Goal: Transaction & Acquisition: Obtain resource

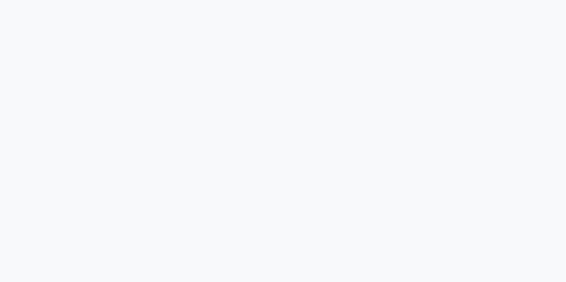
drag, startPoint x: 0, startPoint y: 0, endPoint x: 155, endPoint y: 116, distance: 194.0
click at [155, 116] on div at bounding box center [283, 141] width 566 height 282
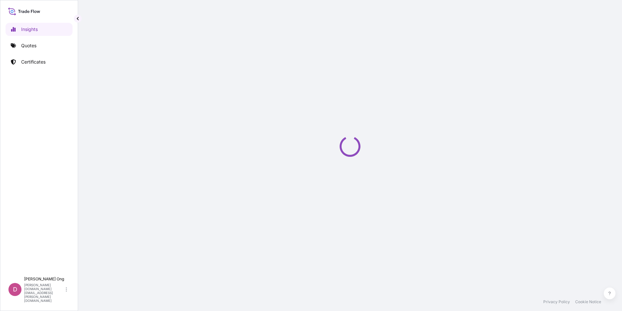
select select "2025"
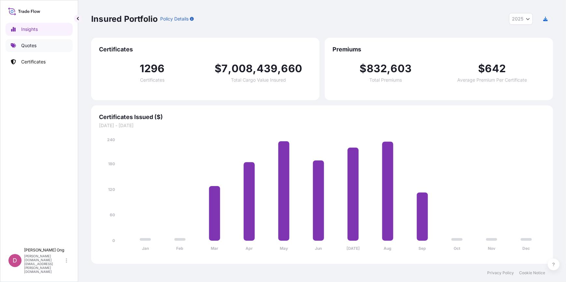
click at [25, 47] on p "Quotes" at bounding box center [28, 45] width 15 height 7
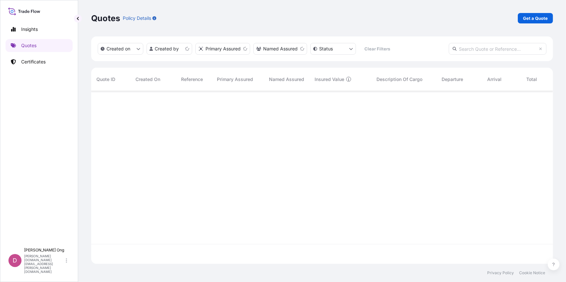
scroll to position [172, 457]
click at [528, 24] on div "Quotes Policy Details Get a Quote" at bounding box center [322, 18] width 462 height 36
click at [532, 19] on p "Get a Quote" at bounding box center [535, 18] width 25 height 7
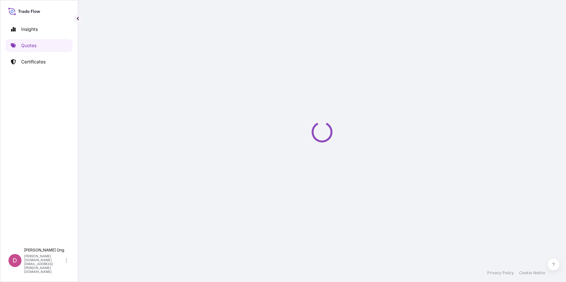
select select "Sea"
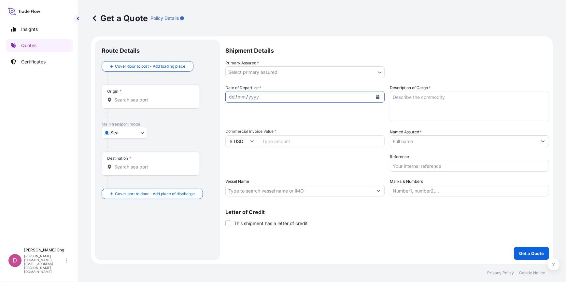
click at [379, 96] on icon "Calendar" at bounding box center [378, 97] width 4 height 4
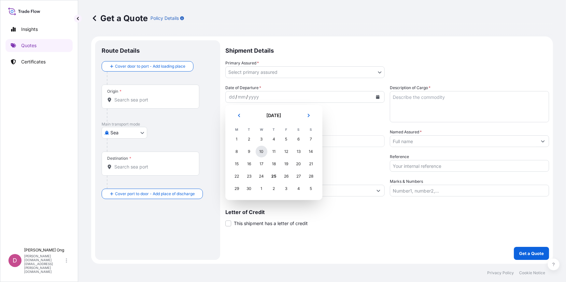
click at [261, 152] on div "10" at bounding box center [262, 152] width 12 height 12
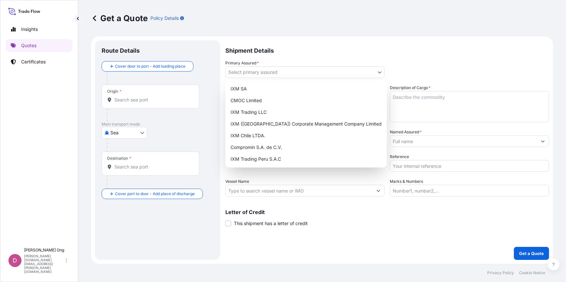
click at [383, 72] on body "Selected Date: [DATE] Insights Quotes Certificates D [PERSON_NAME] [PERSON_NAME…" at bounding box center [283, 141] width 566 height 282
click at [330, 91] on div "IXM SA" at bounding box center [306, 89] width 156 height 12
select select "31846"
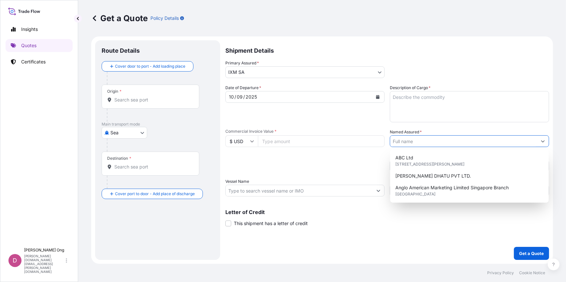
click at [462, 137] on input "Named Assured *" at bounding box center [463, 141] width 147 height 12
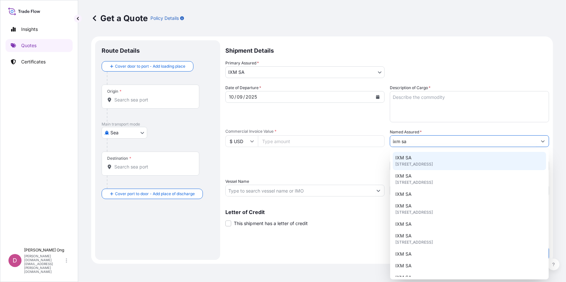
click at [421, 165] on span "[STREET_ADDRESS]" at bounding box center [413, 164] width 37 height 7
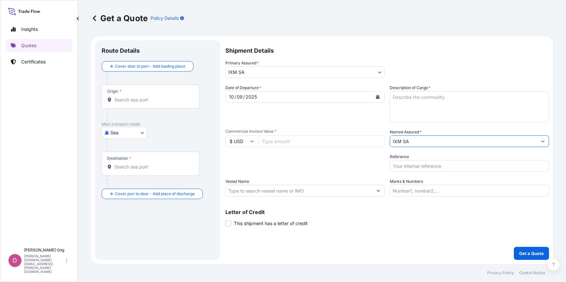
type input "IXM SA"
click at [288, 160] on div "Packing Category Type to search a container mode Please select a primary mode o…" at bounding box center [304, 163] width 159 height 18
drag, startPoint x: 288, startPoint y: 160, endPoint x: 272, endPoint y: 166, distance: 17.9
click at [272, 166] on div "Packing Category Type to search a container mode Please select a primary mode o…" at bounding box center [304, 163] width 159 height 18
click at [284, 143] on input "Commercial Invoice Value *" at bounding box center [321, 141] width 127 height 12
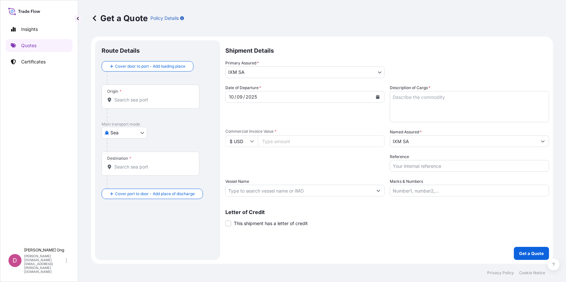
paste input "4794276.67"
type input "4794276.67"
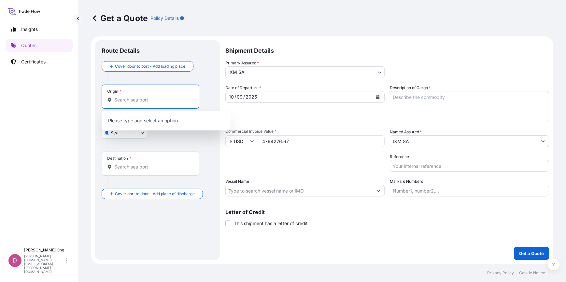
click at [133, 97] on input "Origin *" at bounding box center [152, 100] width 77 height 7
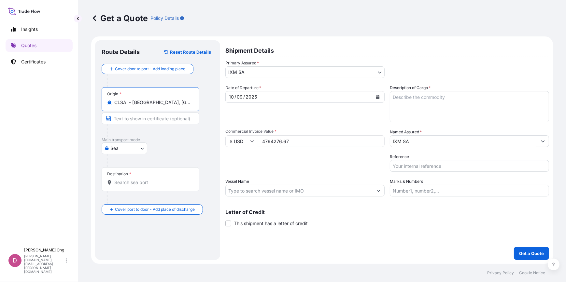
type input "CLSAI - [GEOGRAPHIC_DATA], [GEOGRAPHIC_DATA]"
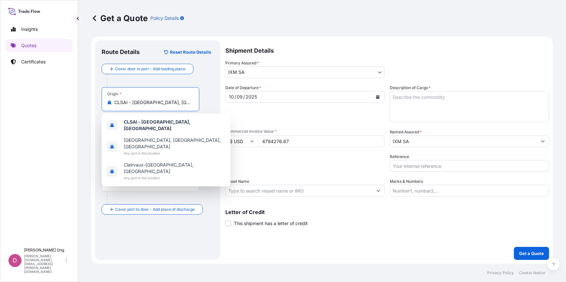
click at [201, 203] on div "Destination *" at bounding box center [158, 185] width 112 height 37
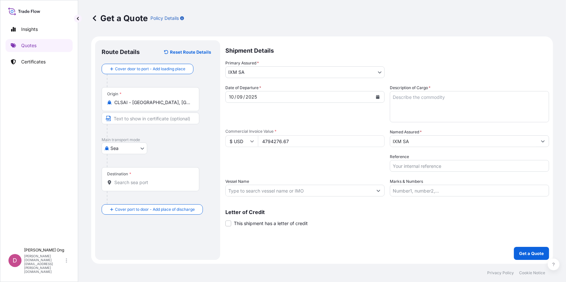
click at [159, 113] on input "Text to appear on certificate" at bounding box center [151, 119] width 98 height 12
type input "S"
type input "[GEOGRAPHIC_DATA], [GEOGRAPHIC_DATA]"
click at [149, 179] on div "Destination *" at bounding box center [151, 179] width 98 height 24
click at [149, 179] on input "Destination *" at bounding box center [152, 182] width 77 height 7
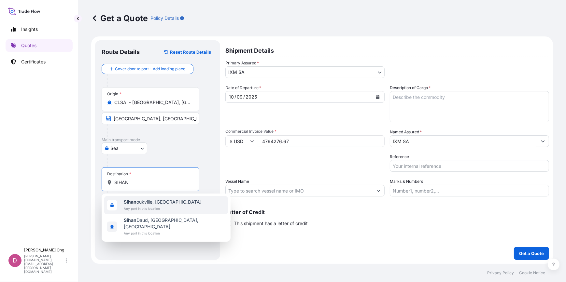
click at [150, 202] on span "Sihan oukville, [GEOGRAPHIC_DATA]" at bounding box center [163, 202] width 78 height 7
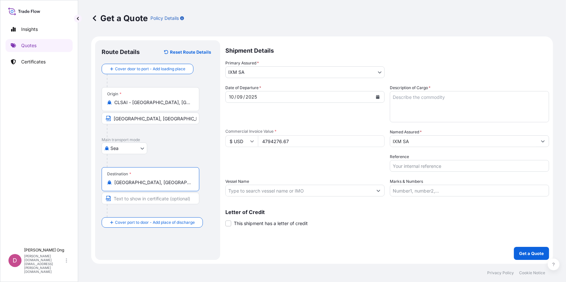
type input "[GEOGRAPHIC_DATA], [GEOGRAPHIC_DATA]"
click at [152, 200] on input "Text to appear on certificate" at bounding box center [152, 199] width 100 height 12
click at [393, 246] on div "Shipment Details Primary Assured * IXM SA IXM SA CMOC Limited IXM Trading LLC I…" at bounding box center [387, 150] width 324 height 220
drag, startPoint x: 148, startPoint y: 199, endPoint x: 164, endPoint y: 202, distance: 15.8
click at [148, 199] on input "Sihanoukville,[GEOGRAPHIC_DATA]" at bounding box center [151, 199] width 98 height 12
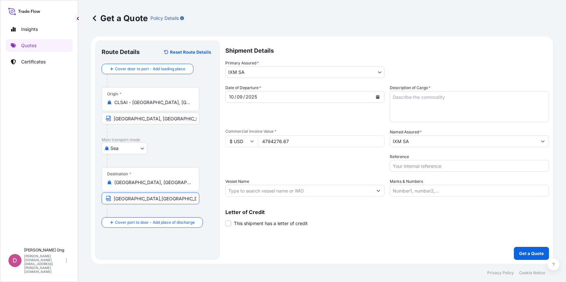
type input "[GEOGRAPHIC_DATA],[GEOGRAPHIC_DATA]"
click at [452, 171] on input "Reference" at bounding box center [469, 166] width 159 height 12
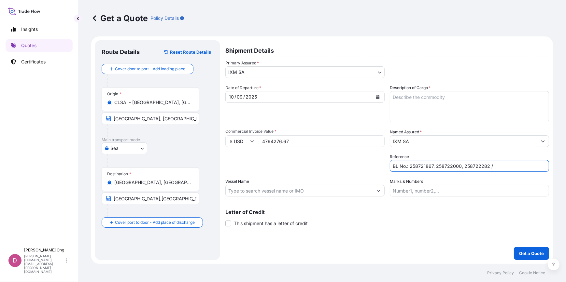
click at [501, 168] on input "BL No.: 258721867, 258722000, 258722282 /" at bounding box center [469, 166] width 159 height 12
type input "BL No.: 258721867, 258722000, 258722282 / CC15733S-P, CC15733CS-P, CC15733DS-P"
click at [384, 232] on div "Shipment Details Primary Assured * IXM SA IXM SA CMOC Limited IXM Trading LLC I…" at bounding box center [387, 150] width 324 height 220
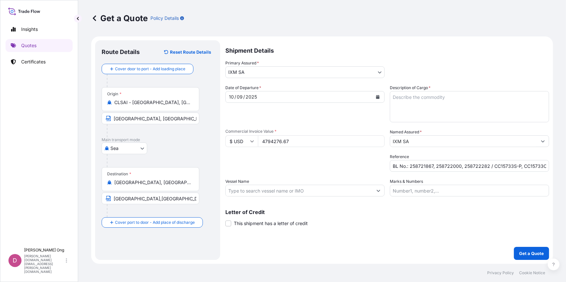
click at [338, 192] on input "Vessel Name" at bounding box center [299, 191] width 147 height 12
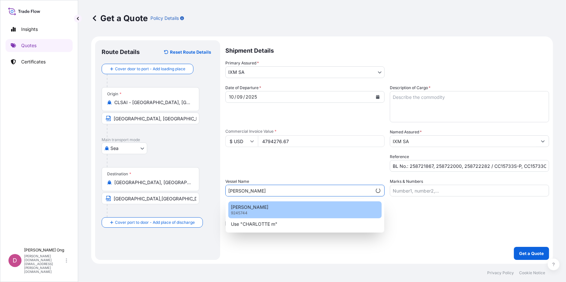
click at [284, 215] on div "[PERSON_NAME] 9245744" at bounding box center [304, 210] width 153 height 17
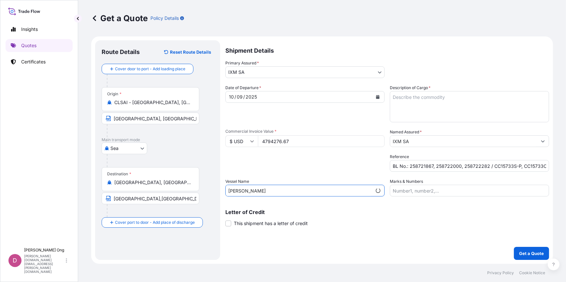
type input "[PERSON_NAME]"
click at [269, 223] on span "This shipment has a letter of credit" at bounding box center [271, 223] width 74 height 7
click at [225, 220] on input "This shipment has a letter of credit" at bounding box center [225, 220] width 0 height 0
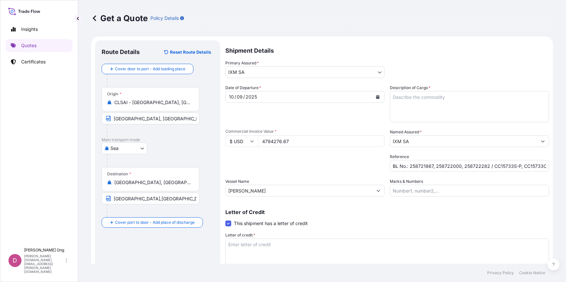
click at [461, 100] on textarea "Description of Cargo *" at bounding box center [469, 106] width 159 height 31
click at [450, 112] on textarea "Description of Cargo *" at bounding box center [469, 106] width 159 height 31
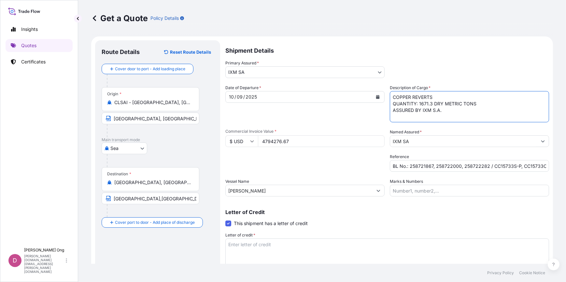
click at [459, 107] on textarea "COPPER REVERTS QUANTITY: 1671.3 DRY METRIC TONS ASSURED BY IXM S.A." at bounding box center [469, 106] width 159 height 31
click at [459, 113] on textarea "COPPER REVERTS QUANTITY: 1671.3 DRY METRIC TONS ASSURED BY IXM S.A." at bounding box center [469, 106] width 159 height 31
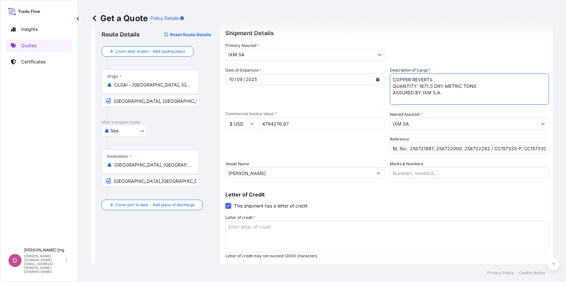
scroll to position [34, 0]
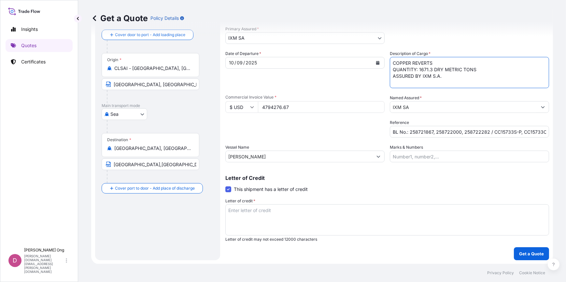
click at [434, 81] on textarea "COPPER REVERTS QUANTITY: 1671.3 DRY METRIC TONS ASSURED BY IXM S.A." at bounding box center [469, 72] width 159 height 31
click at [453, 79] on textarea "COPPER REVERTS QUANTITY: 1671.3 DRY METRIC TONS ASSURED BY IXM S.A." at bounding box center [469, 72] width 159 height 31
type textarea "COPPER REVERTS QUANTITY: 1671.3 DRY METRIC TONS ASSURED BY IXM S.A."
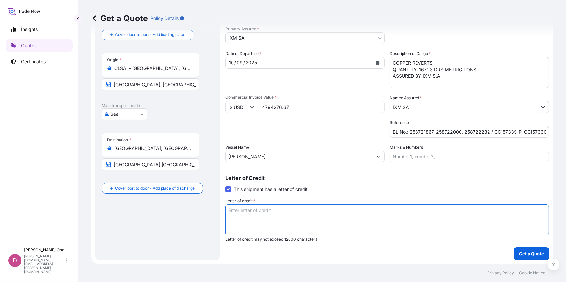
click at [253, 217] on textarea "Letter of credit *" at bounding box center [387, 219] width 324 height 31
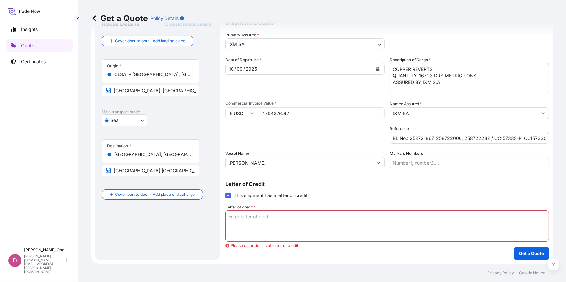
click at [296, 225] on textarea "Letter of credit *" at bounding box center [387, 226] width 324 height 31
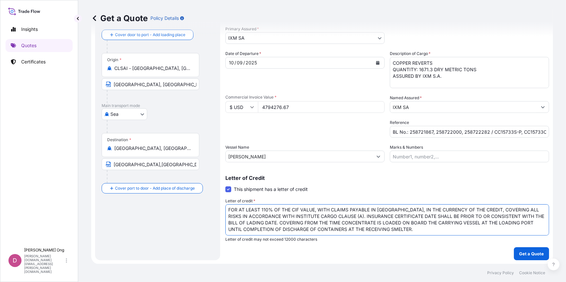
scroll to position [10, 0]
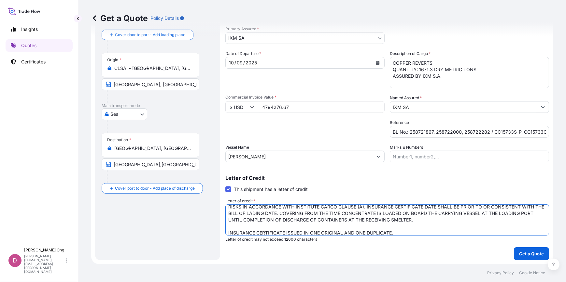
type textarea "FOR AT LEAST 110% OF THE CIF VALUE, WITH CLAIMS PAYABLE IN [GEOGRAPHIC_DATA], I…"
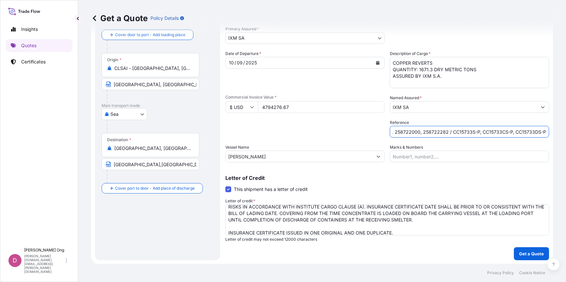
scroll to position [0, 0]
drag, startPoint x: 448, startPoint y: 129, endPoint x: 66, endPoint y: 117, distance: 382.4
click at [66, 117] on div "Insights Quotes Certificates D [PERSON_NAME] [PERSON_NAME][DOMAIN_NAME][EMAIL_A…" at bounding box center [283, 141] width 566 height 282
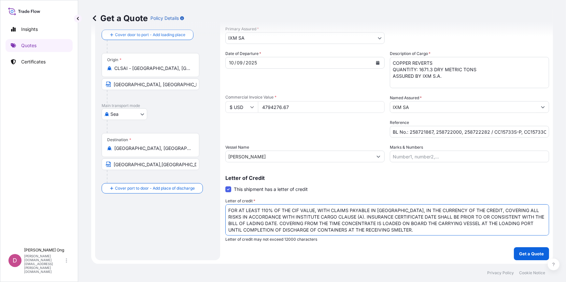
click at [331, 220] on textarea "FOR AT LEAST 110% OF THE CIF VALUE, WITH CLAIMS PAYABLE IN [GEOGRAPHIC_DATA], I…" at bounding box center [387, 219] width 324 height 31
click at [421, 227] on textarea "FOR AT LEAST 110% OF THE CIF VALUE, WITH CLAIMS PAYABLE IN [GEOGRAPHIC_DATA], I…" at bounding box center [387, 219] width 324 height 31
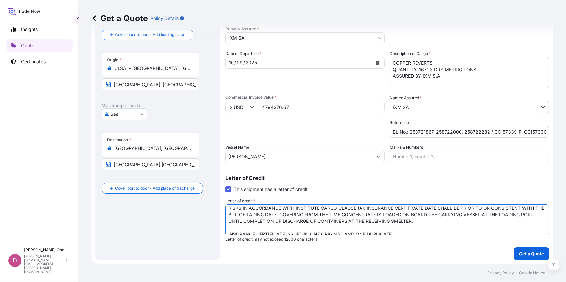
scroll to position [13, 0]
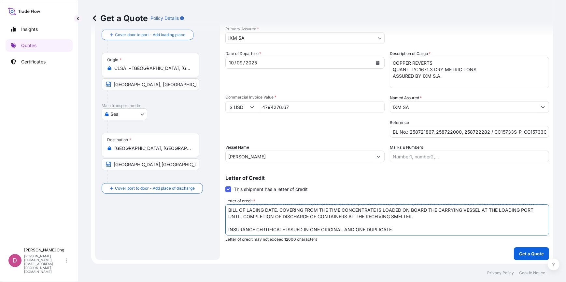
click at [421, 229] on textarea "FOR AT LEAST 110% OF THE CIF VALUE, WITH CLAIMS PAYABLE IN [GEOGRAPHIC_DATA], I…" at bounding box center [387, 219] width 324 height 31
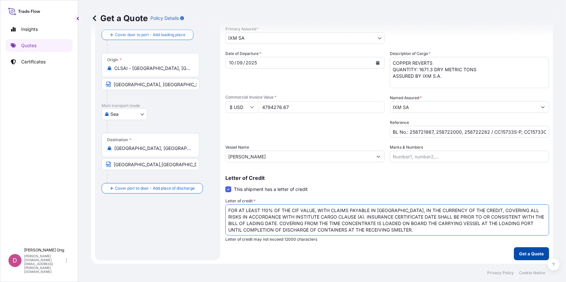
click at [520, 252] on p "Get a Quote" at bounding box center [531, 254] width 25 height 7
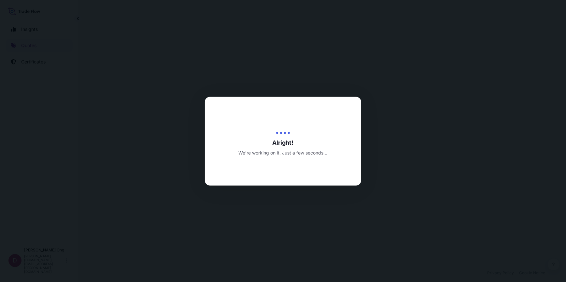
select select "Sea"
select select "31846"
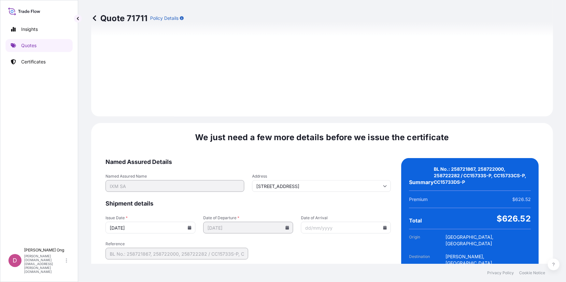
scroll to position [802, 0]
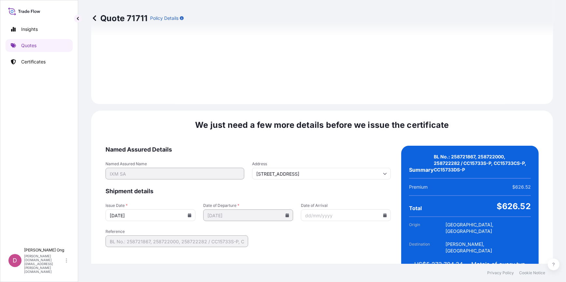
click at [190, 214] on icon at bounding box center [190, 216] width 4 height 4
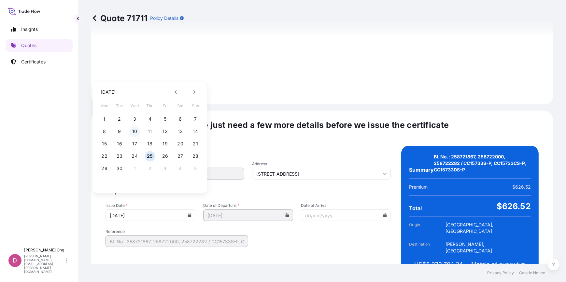
click at [135, 135] on button "10" at bounding box center [135, 131] width 10 height 10
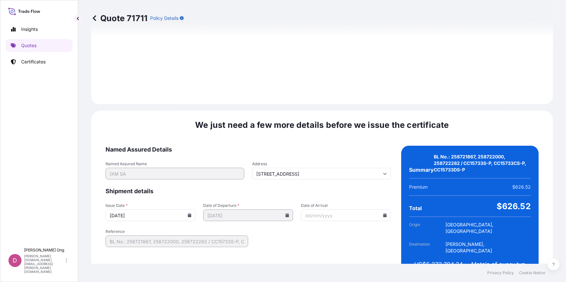
type input "[DATE]"
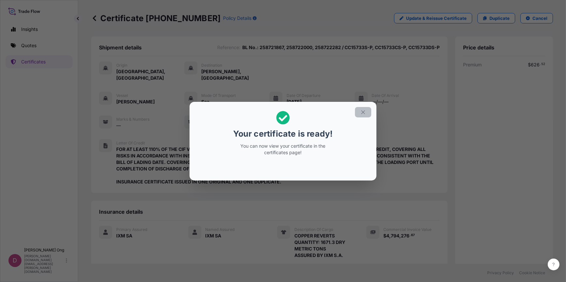
click at [362, 109] on icon "button" at bounding box center [363, 112] width 6 height 6
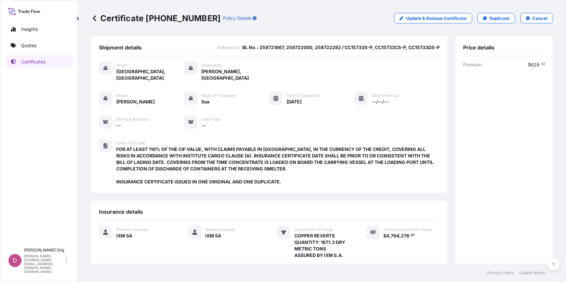
scroll to position [88, 0]
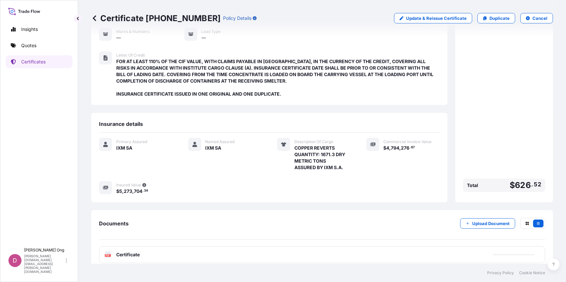
click at [189, 250] on div "PDF Certificate" at bounding box center [322, 254] width 446 height 17
click at [207, 249] on div "PDF Certificate" at bounding box center [322, 254] width 446 height 17
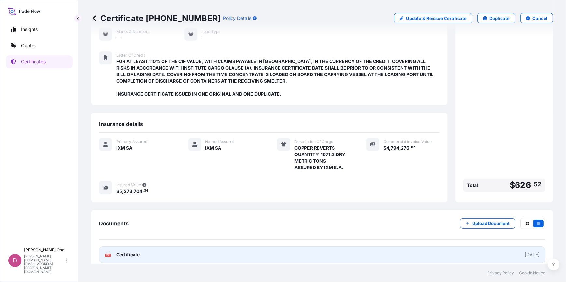
click at [207, 249] on link "PDF Certificate [DATE]" at bounding box center [322, 254] width 446 height 17
